Goal: Task Accomplishment & Management: Complete application form

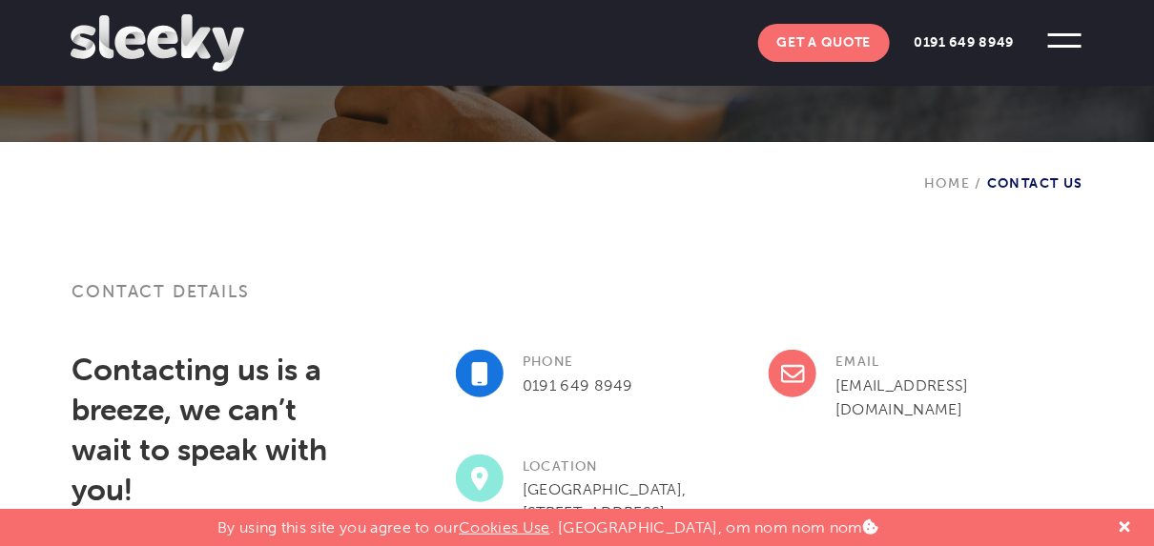
scroll to position [668, 0]
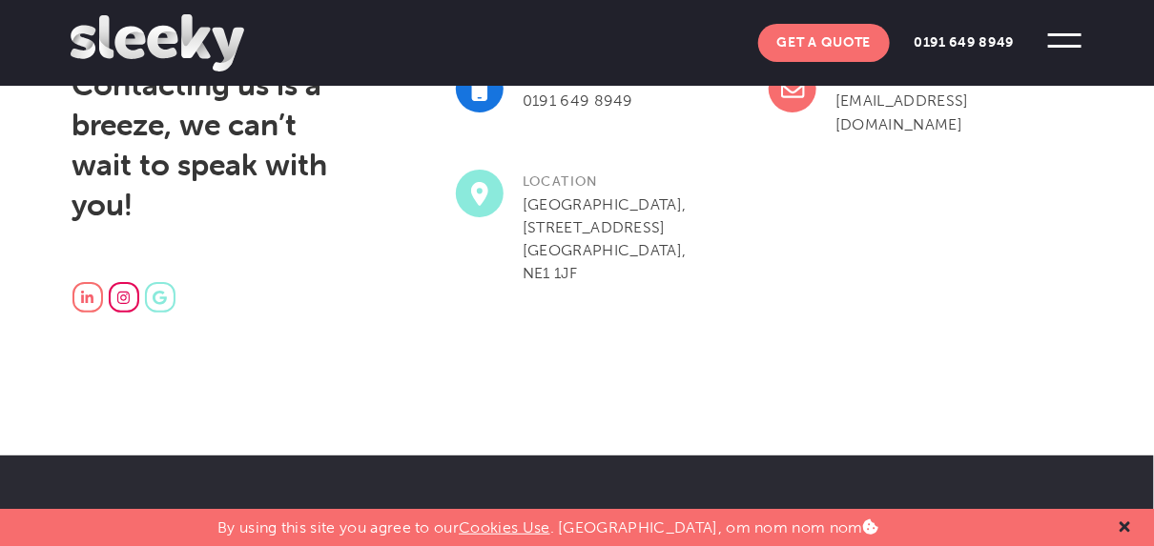
click at [1121, 521] on icon at bounding box center [1125, 527] width 10 height 15
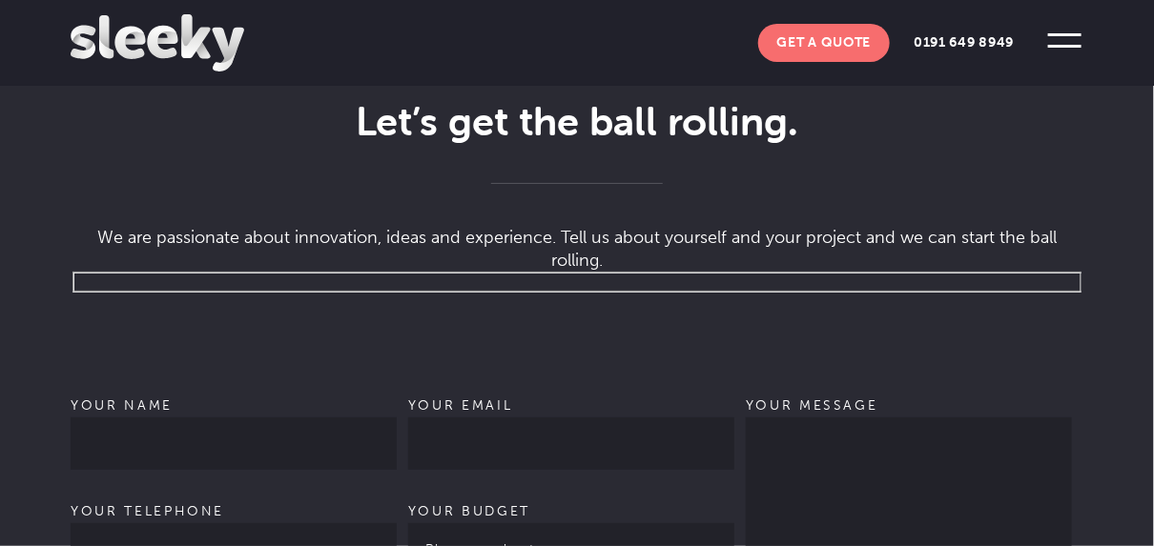
scroll to position [1335, 0]
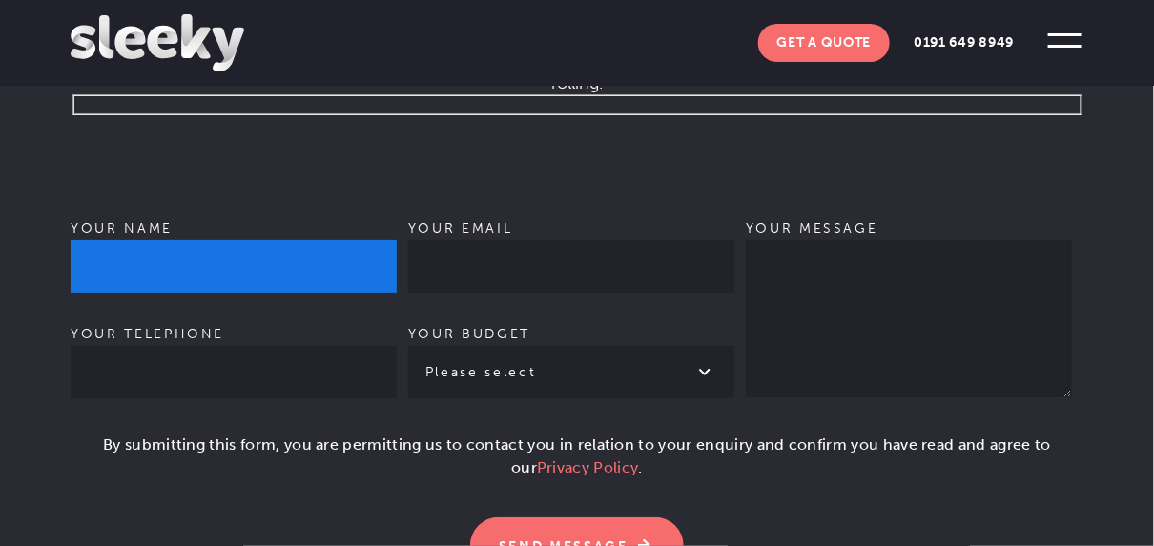
click at [180, 240] on input "Your name" at bounding box center [234, 266] width 326 height 52
type input "[PERSON_NAME]"
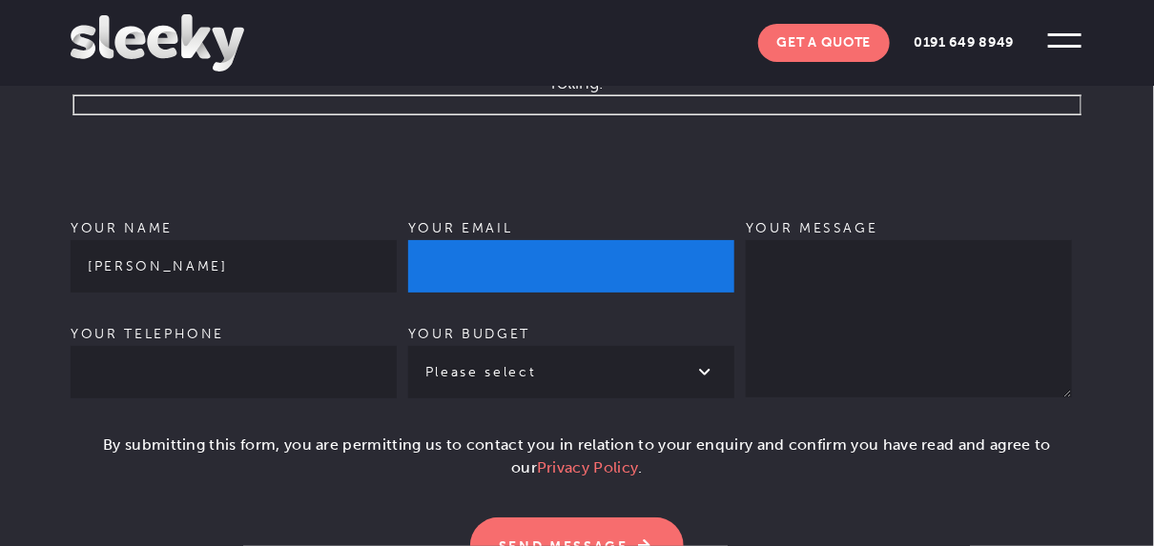
click at [463, 244] on input "Your email" at bounding box center [571, 266] width 326 height 52
type input "[EMAIL_ADDRESS][DOMAIN_NAME]"
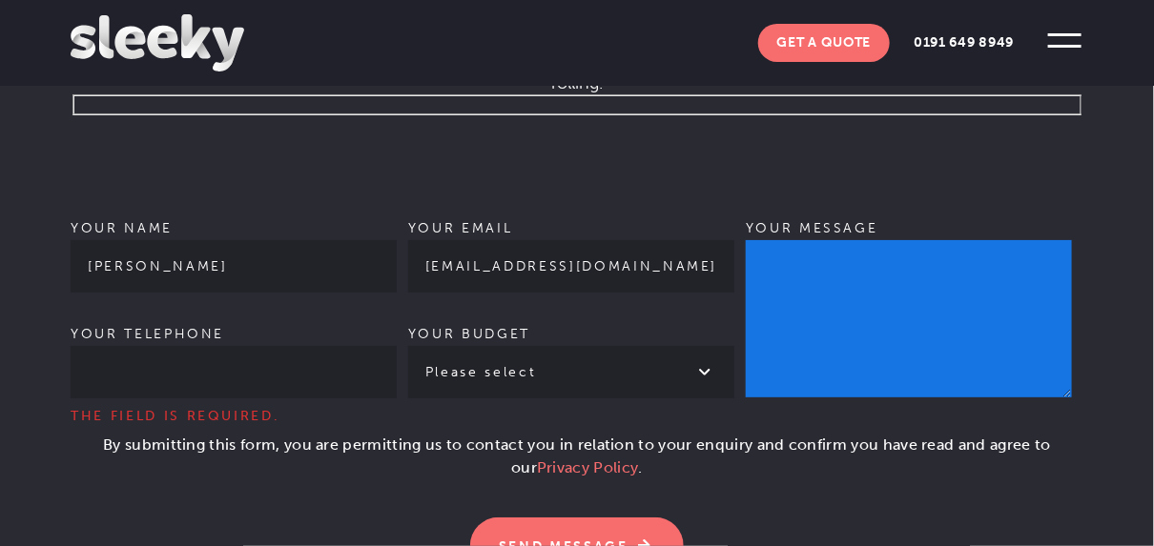
click at [850, 257] on textarea "Your message" at bounding box center [909, 318] width 326 height 157
paste textarea "Hello, Our free homepage design service offer is a great way for you to see how…"
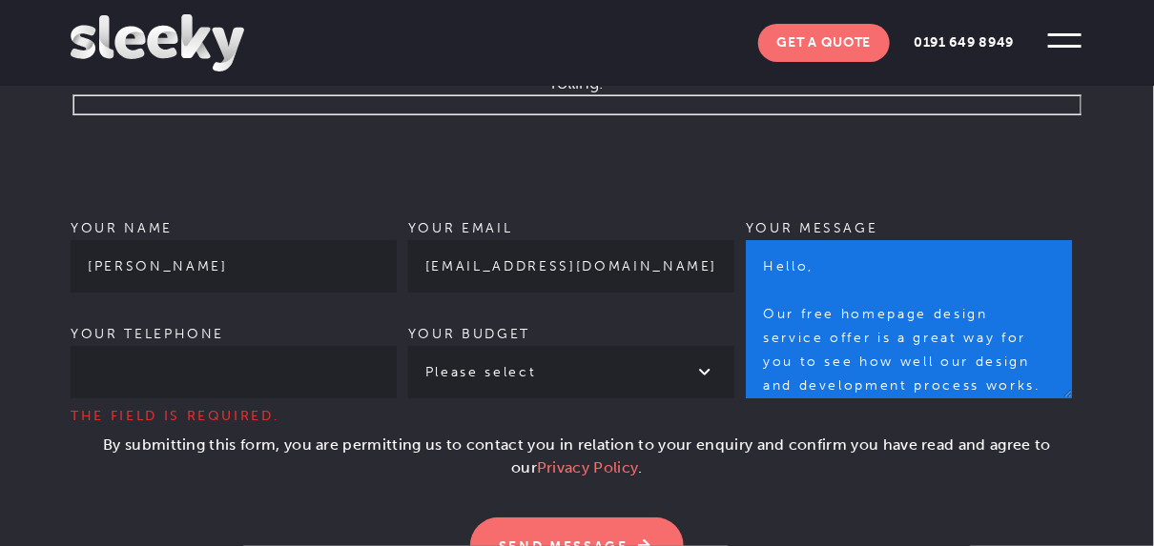
scroll to position [806, 0]
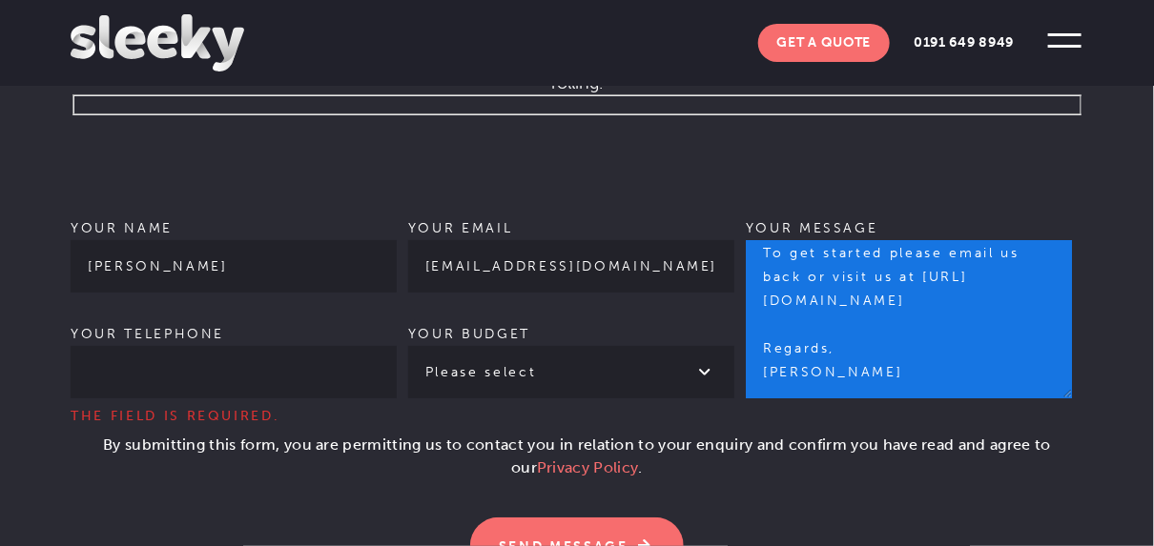
type textarea "Hello, Our free homepage design service offer is a great way for you to see how…"
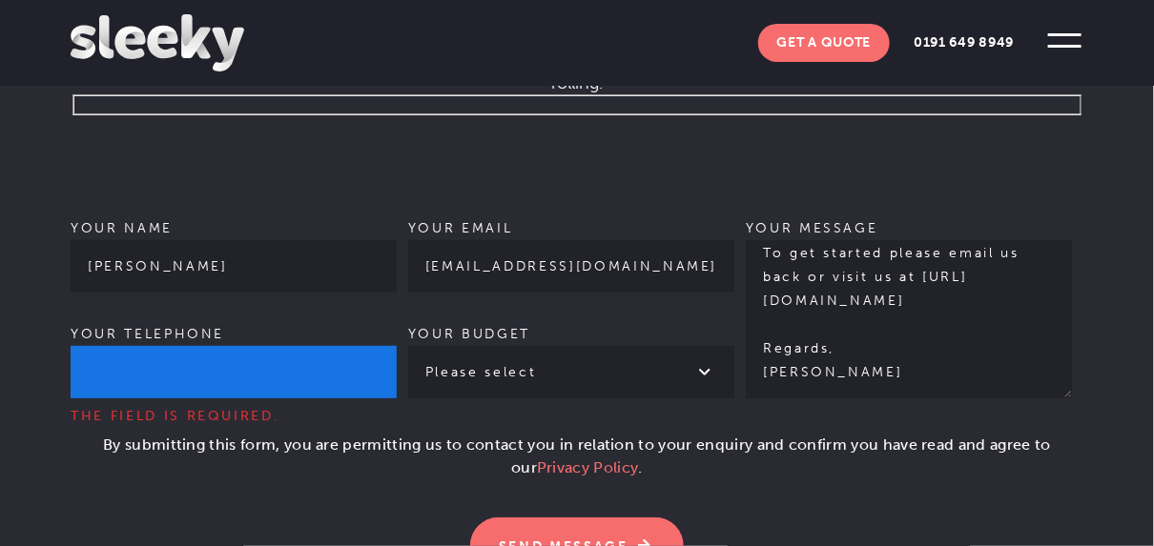
click at [278, 355] on input "Your telephone The field is required." at bounding box center [234, 372] width 326 height 52
type input "03340073326"
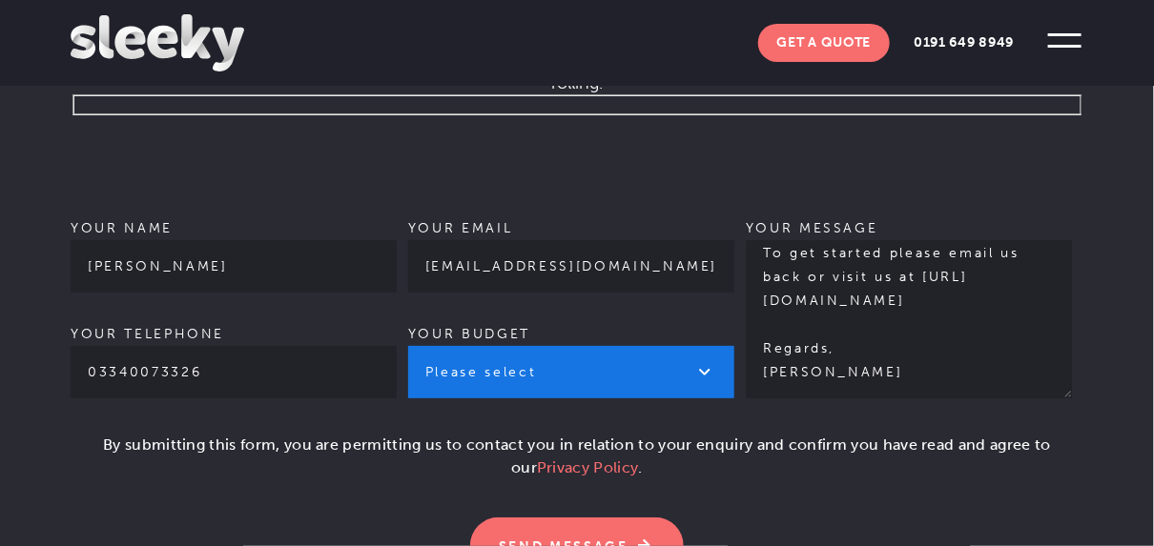
click at [526, 346] on select "Please select £1k - £2k £2k - £3k £3k - £4k £4k - £5k £5k - £10k More than £10k" at bounding box center [571, 372] width 326 height 52
select select "£1k - £2k"
click at [408, 346] on select "Please select £1k - £2k £2k - £3k £3k - £4k £4k - £5k £5k - £10k More than £10k" at bounding box center [571, 372] width 326 height 52
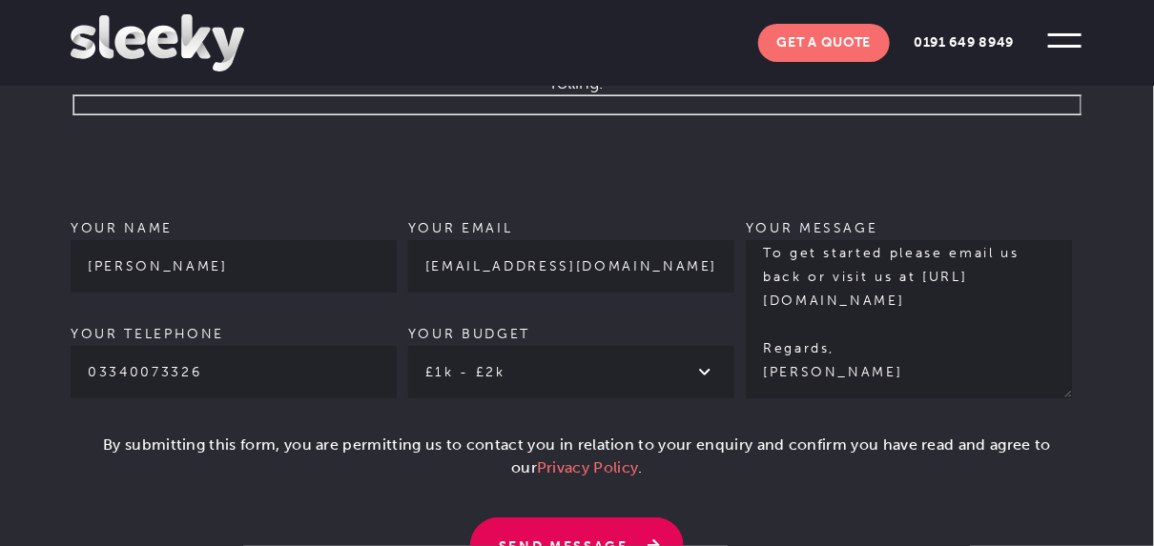
click at [569, 518] on input "Send Message" at bounding box center [577, 546] width 214 height 57
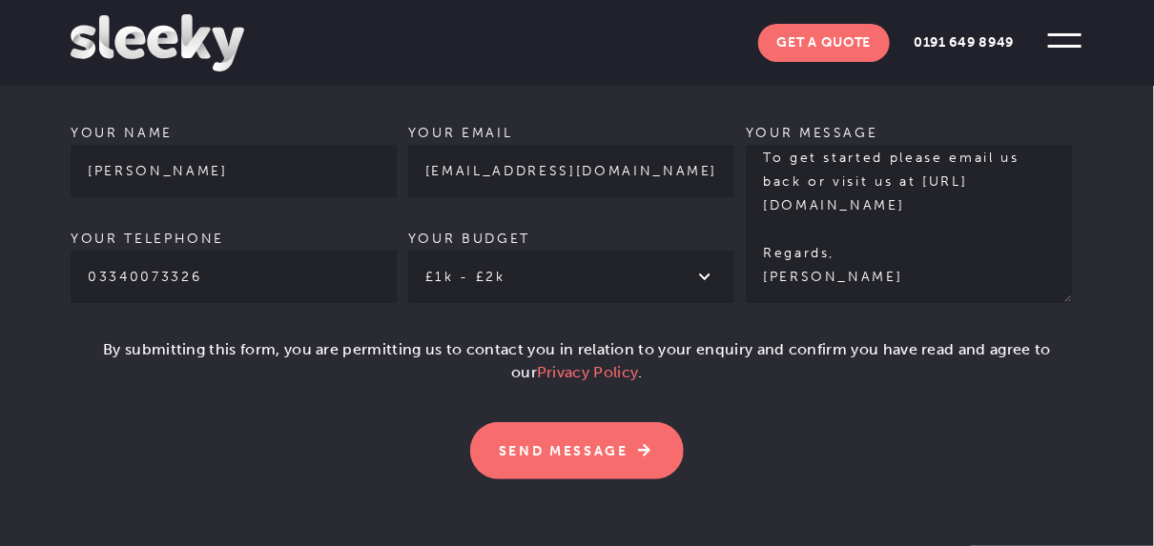
scroll to position [0, 0]
